Goal: Information Seeking & Learning: Learn about a topic

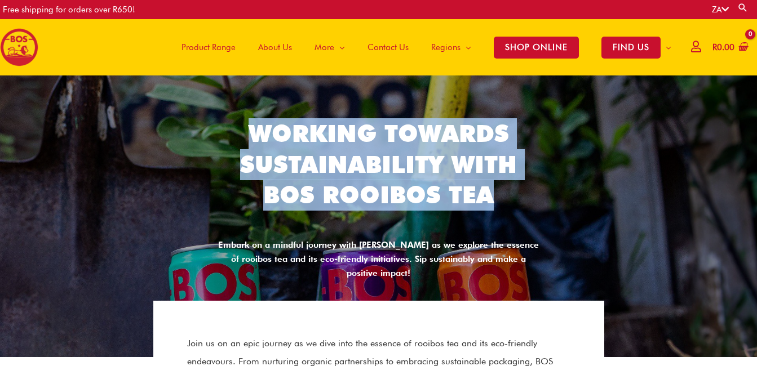
drag, startPoint x: 250, startPoint y: 140, endPoint x: 395, endPoint y: 189, distance: 153.6
click at [535, 206] on h2 "Working Towards Sustainability With BOS Rooibos Tea" at bounding box center [378, 164] width 327 height 92
copy h2 "Working Towards Sustainability With BOS Rooibos Tea"
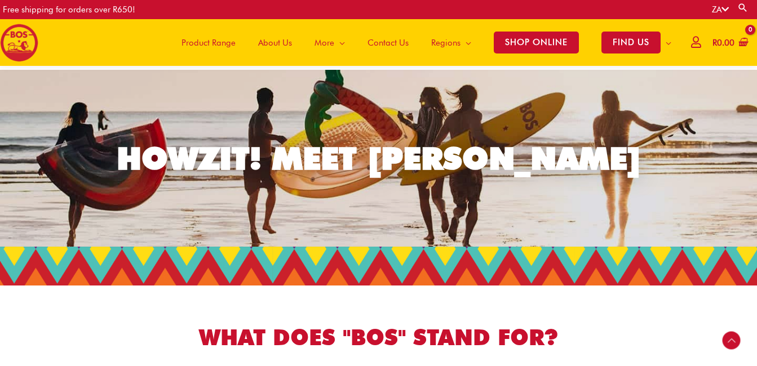
scroll to position [178, 0]
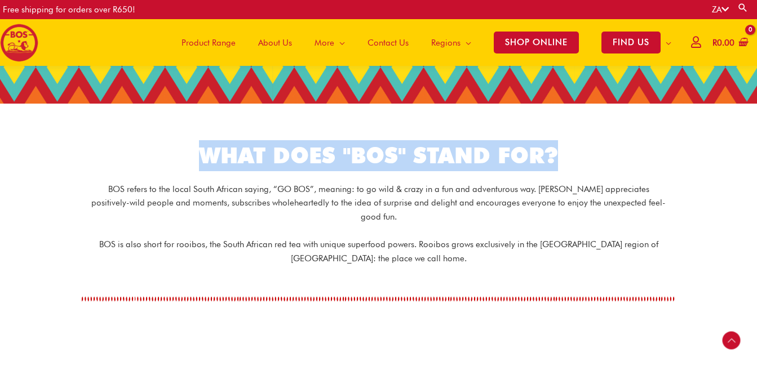
drag, startPoint x: 235, startPoint y: 159, endPoint x: 650, endPoint y: 154, distance: 414.7
click at [650, 154] on h1 "WHAT DOES "BOS" STAND FOR?" at bounding box center [378, 155] width 631 height 31
drag, startPoint x: 554, startPoint y: 159, endPoint x: 450, endPoint y: 162, distance: 103.7
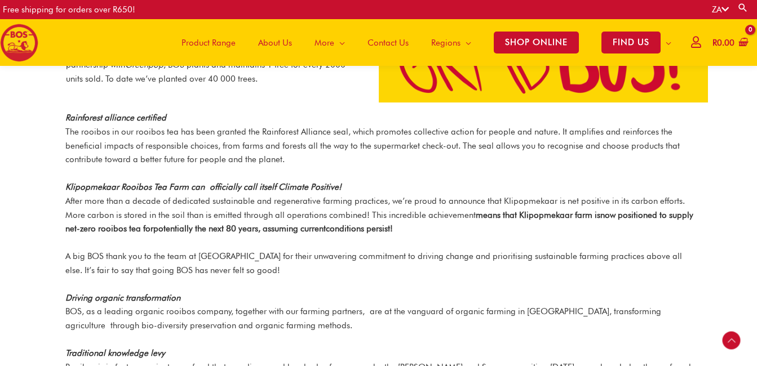
scroll to position [1587, 0]
